Goal: Check status

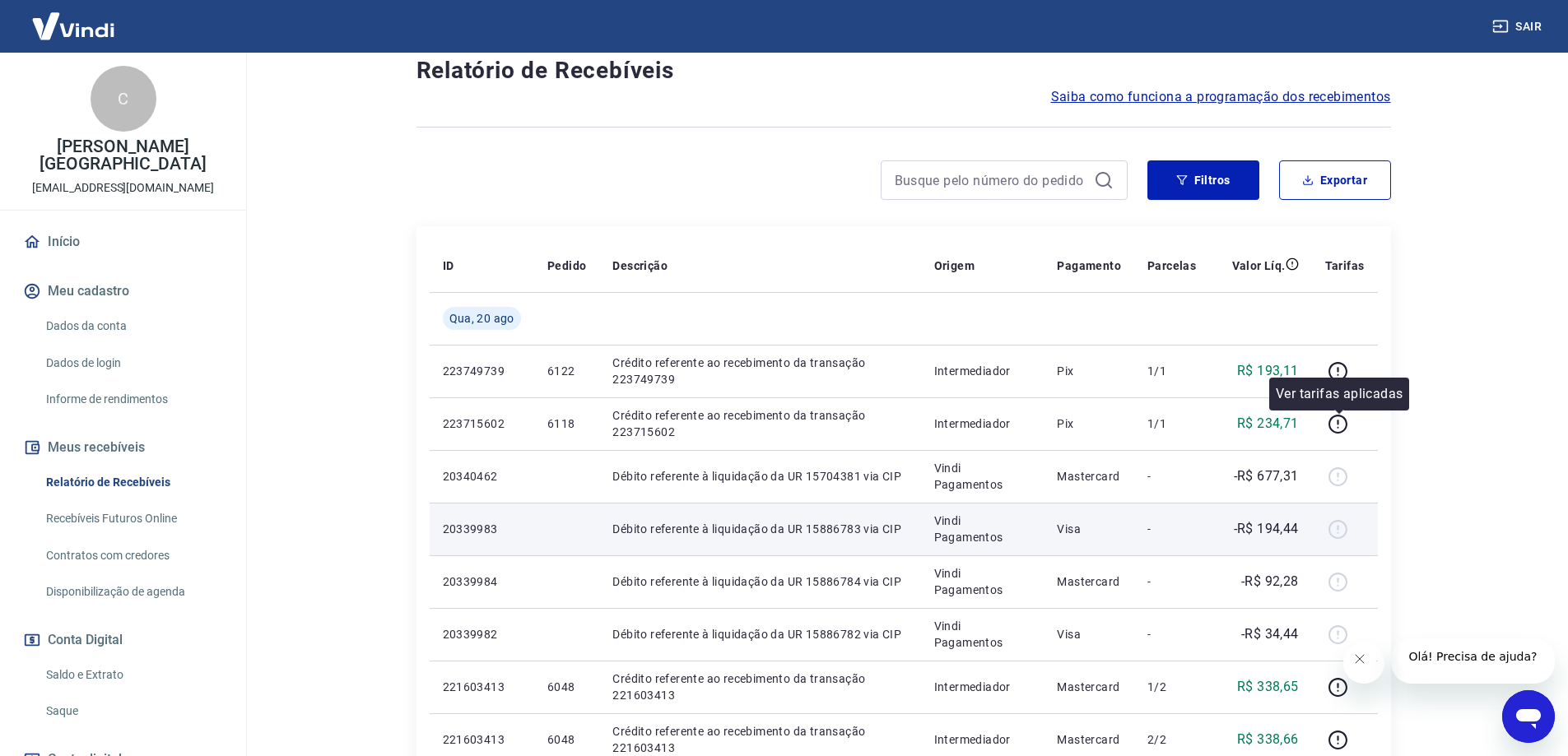
scroll to position [247, 0]
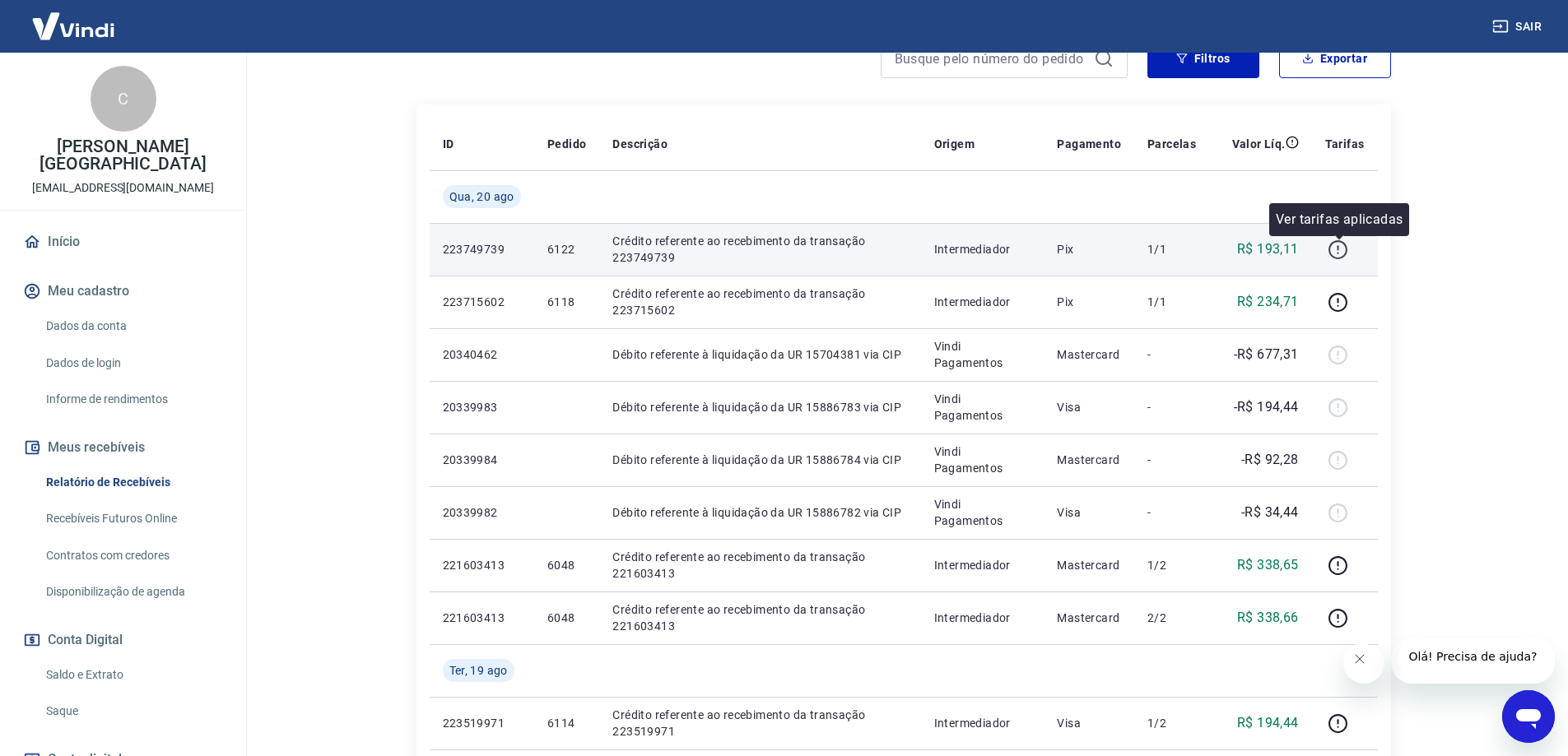
click at [1333, 255] on icon "button" at bounding box center [1338, 250] width 21 height 21
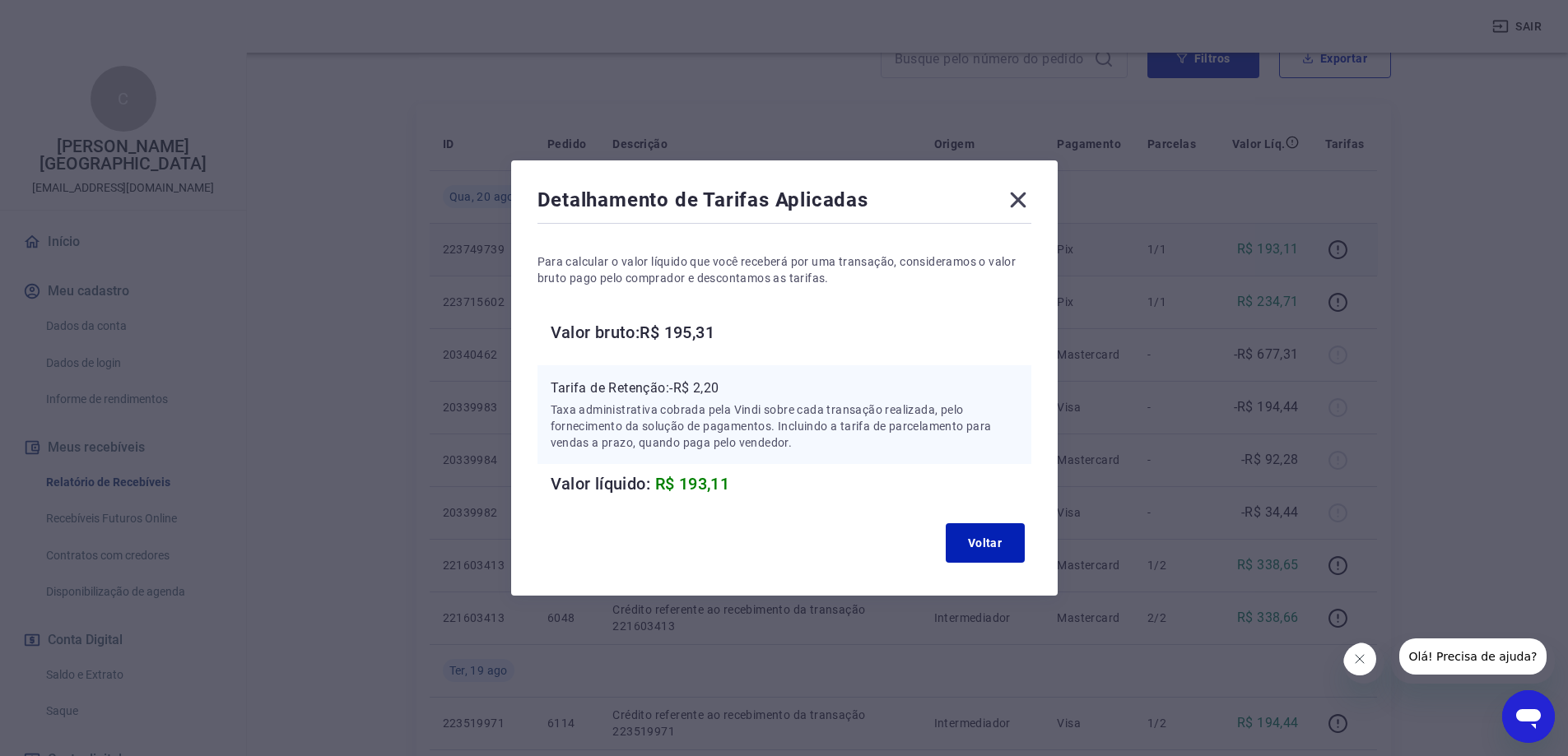
click at [1025, 199] on icon at bounding box center [1018, 200] width 16 height 16
